Goal: Task Accomplishment & Management: Understand process/instructions

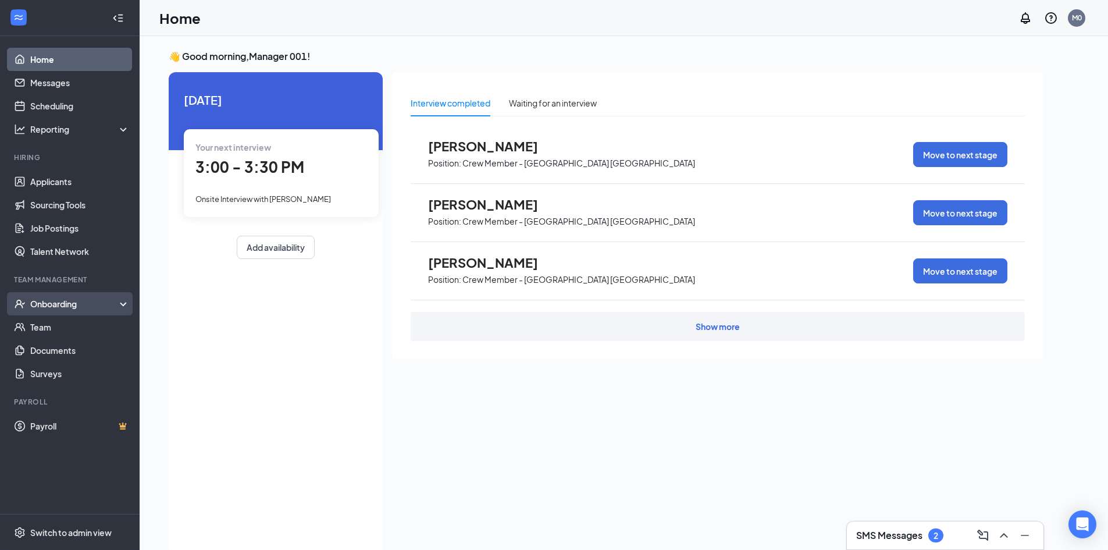
click at [67, 307] on div "Onboarding" at bounding box center [75, 304] width 90 height 12
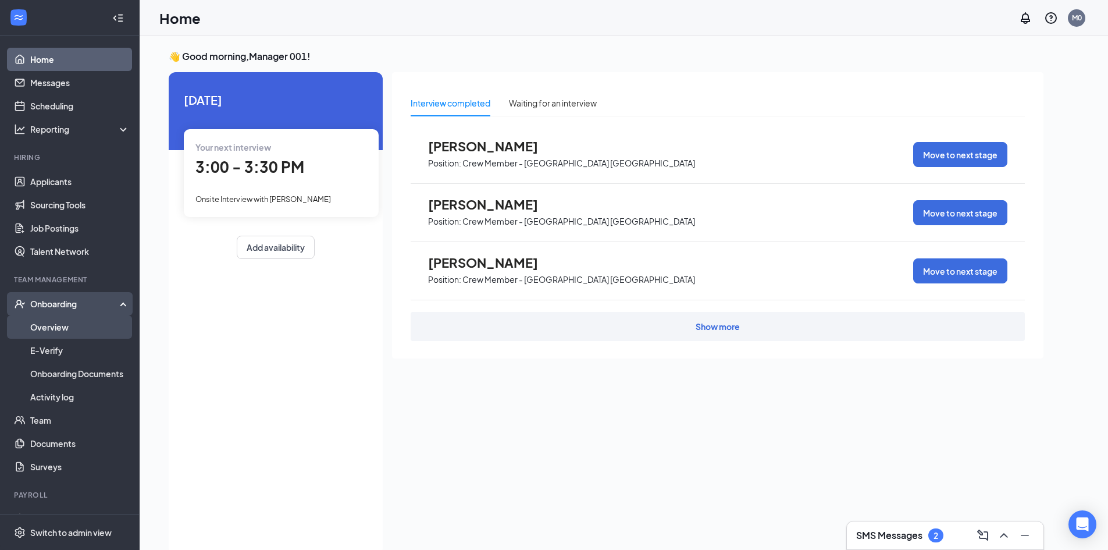
click at [51, 325] on link "Overview" at bounding box center [79, 326] width 99 height 23
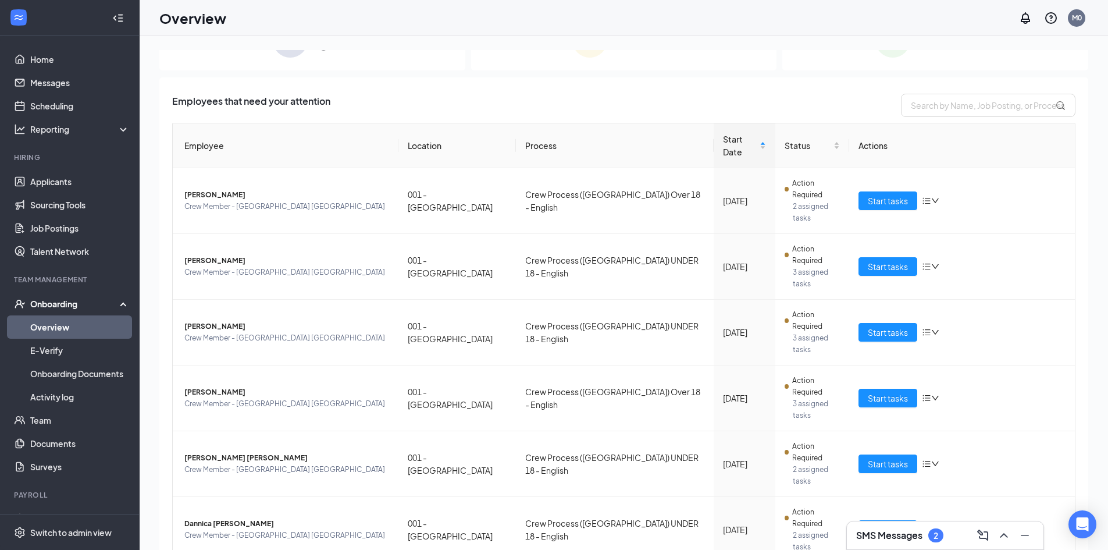
scroll to position [49, 0]
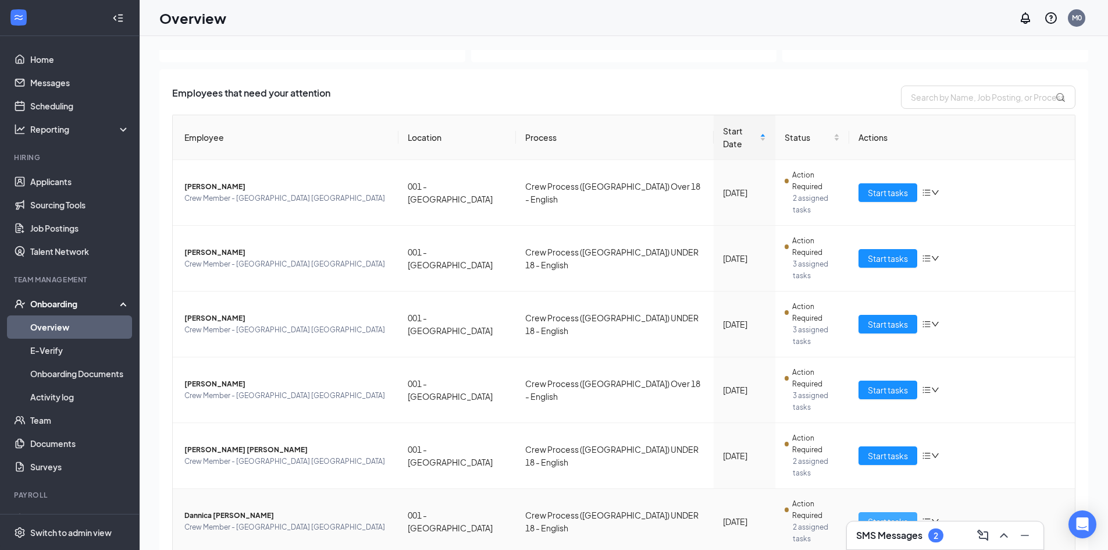
click at [880, 515] on span "Start tasks" at bounding box center [888, 521] width 40 height 13
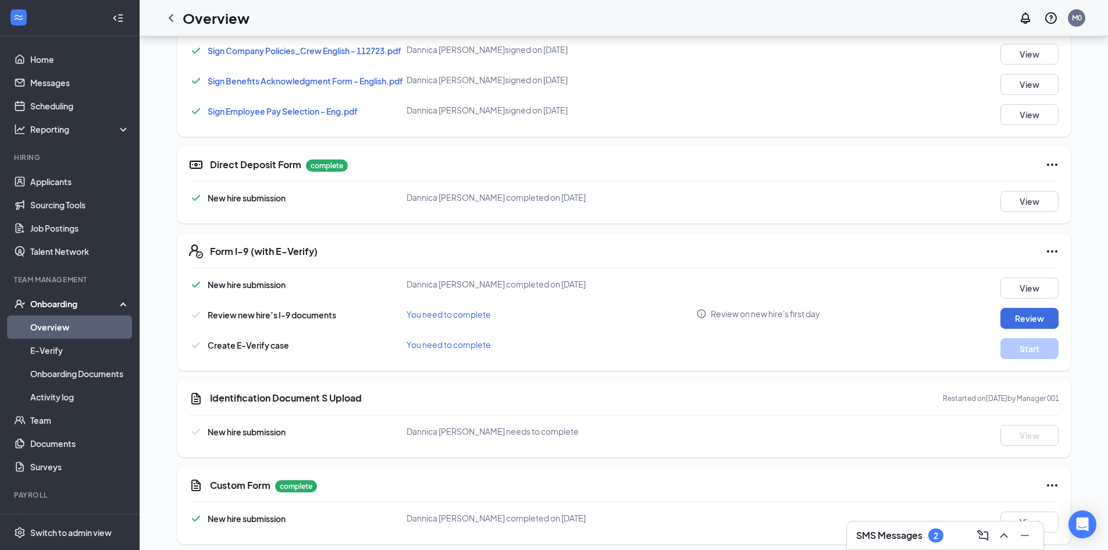
scroll to position [687, 0]
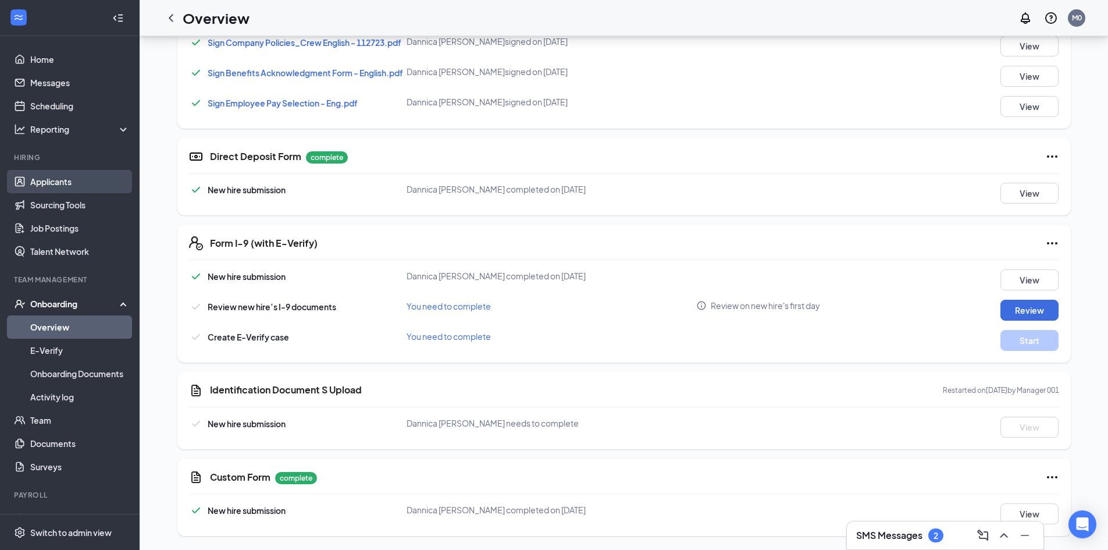
click at [51, 183] on link "Applicants" at bounding box center [79, 181] width 99 height 23
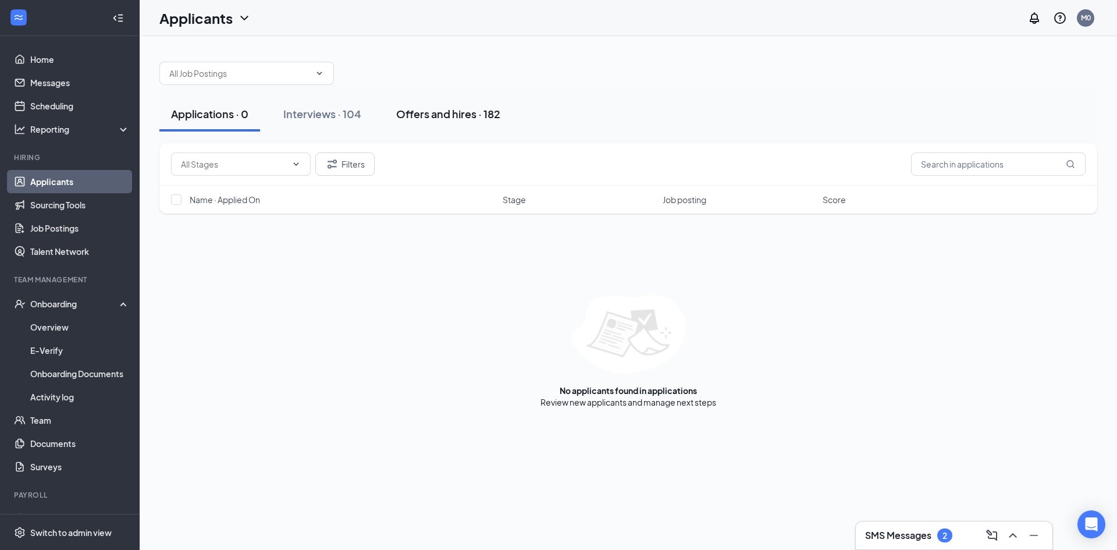
click at [423, 116] on div "Offers and hires · 182" at bounding box center [448, 113] width 104 height 15
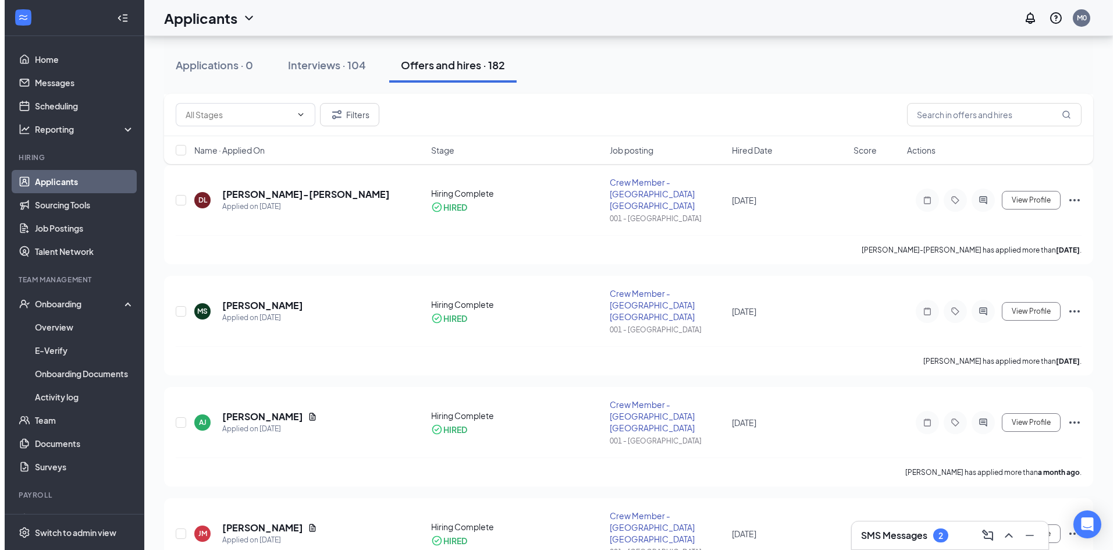
scroll to position [1551, 0]
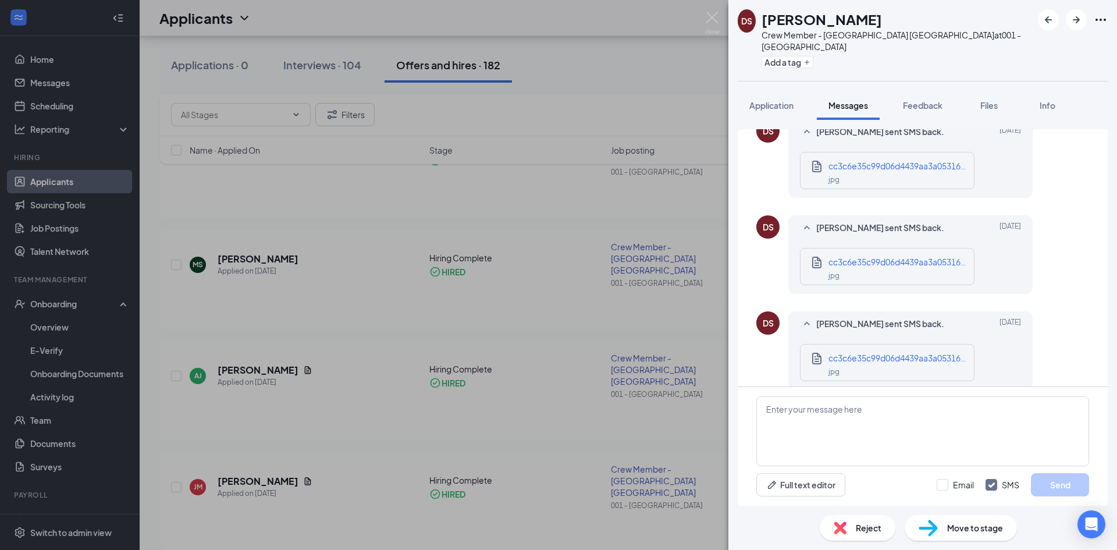
scroll to position [601, 0]
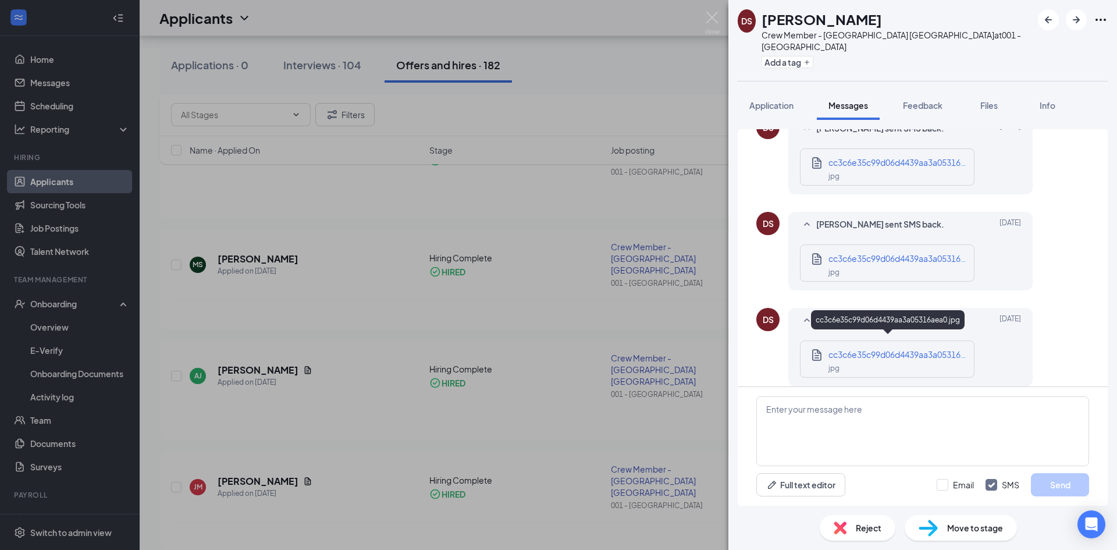
click at [925, 349] on span "cc3c6e35c99d06d4439aa3a05316aea0.jpg" at bounding box center [911, 354] width 166 height 10
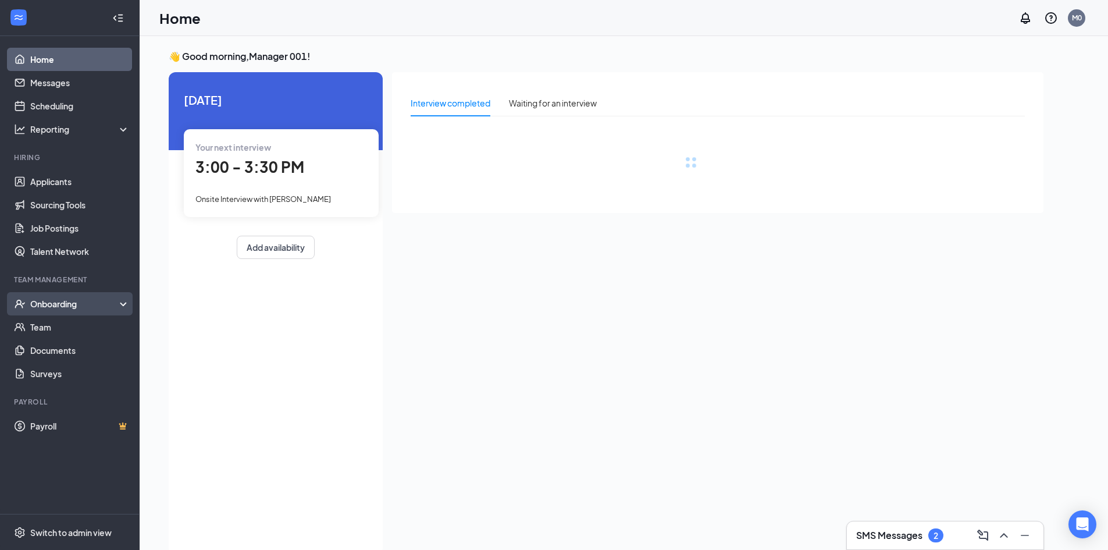
click at [67, 306] on div "Onboarding" at bounding box center [75, 304] width 90 height 12
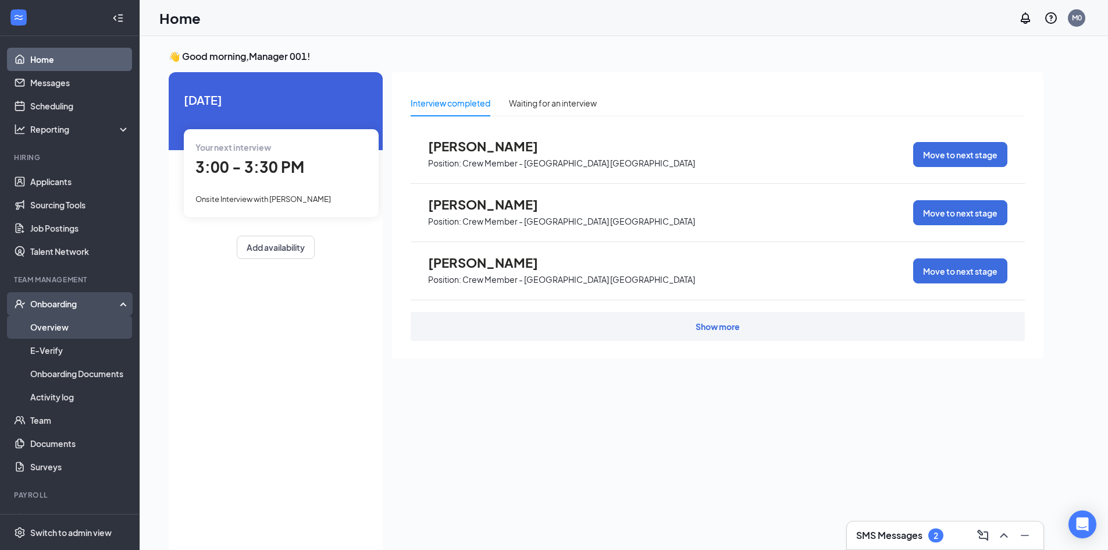
click at [61, 325] on link "Overview" at bounding box center [79, 326] width 99 height 23
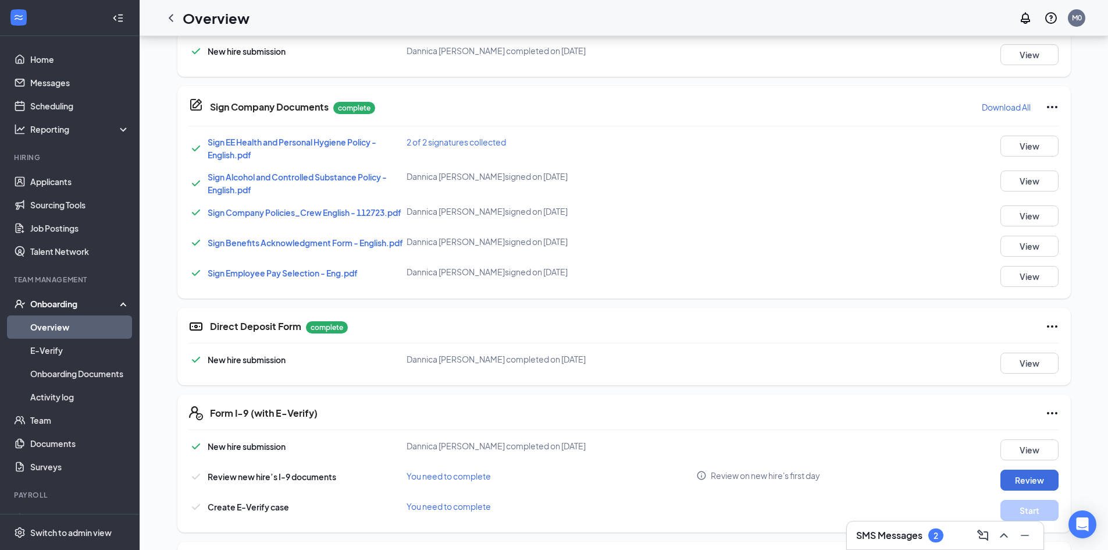
scroll to position [518, 0]
click at [1031, 363] on button "View" at bounding box center [1029, 361] width 58 height 21
